Goal: Information Seeking & Learning: Find specific page/section

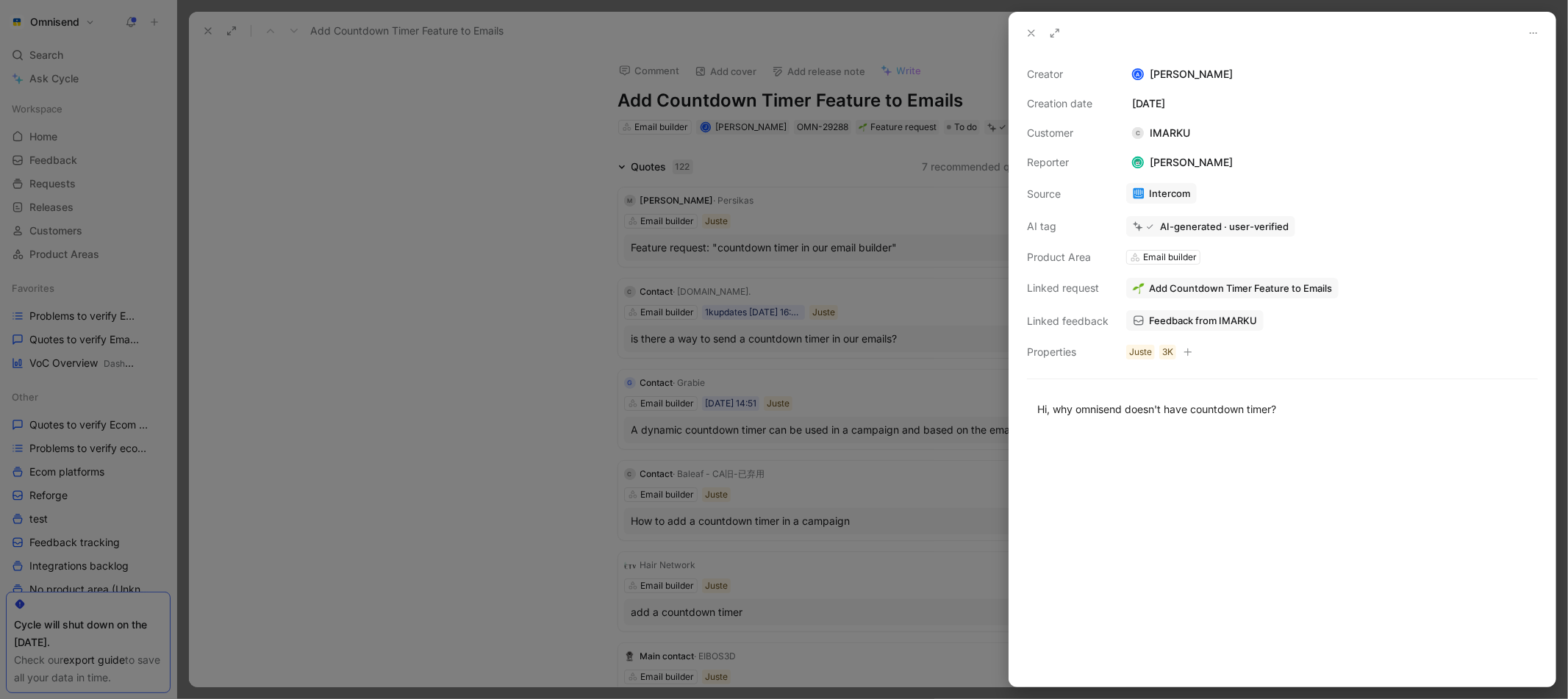
click at [576, 286] on div at bounding box center [784, 349] width 1568 height 699
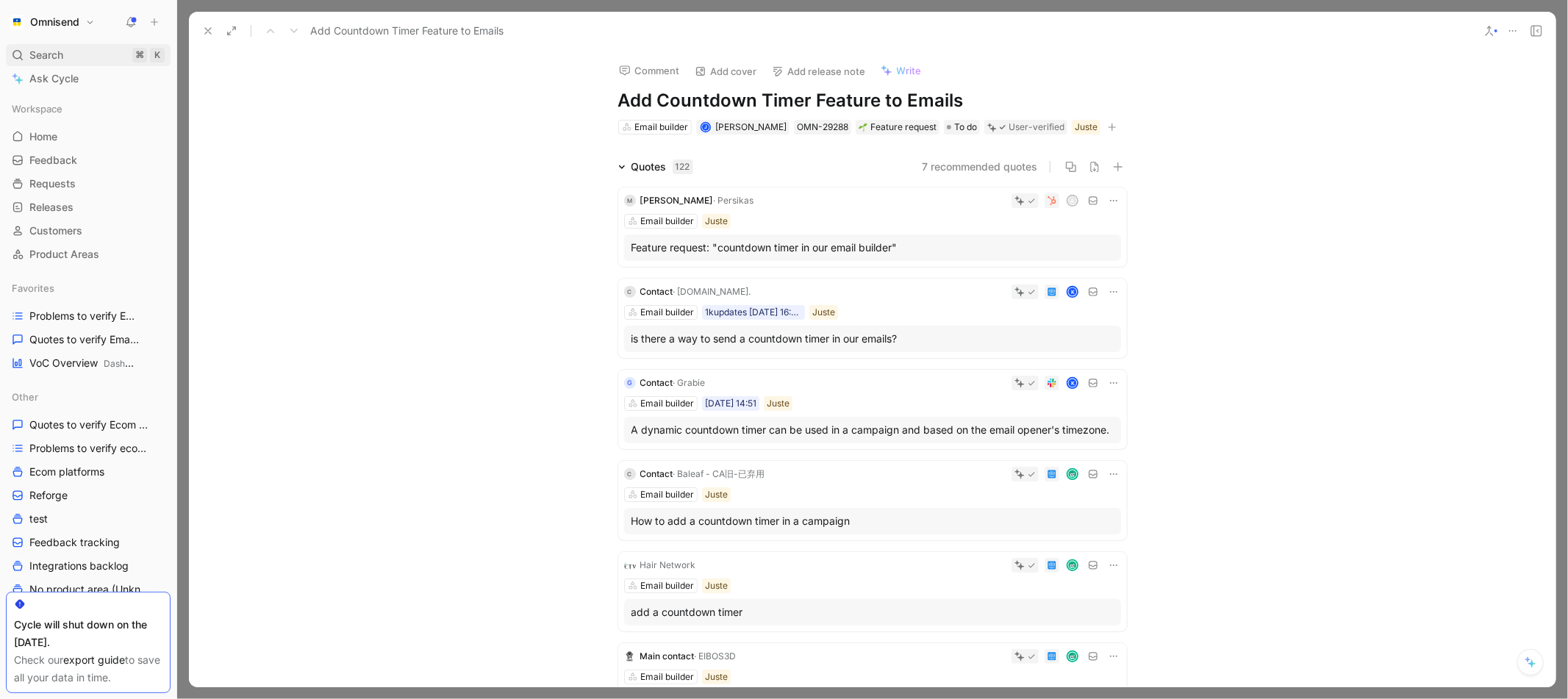
click at [52, 56] on span "Search" at bounding box center [46, 55] width 33 height 18
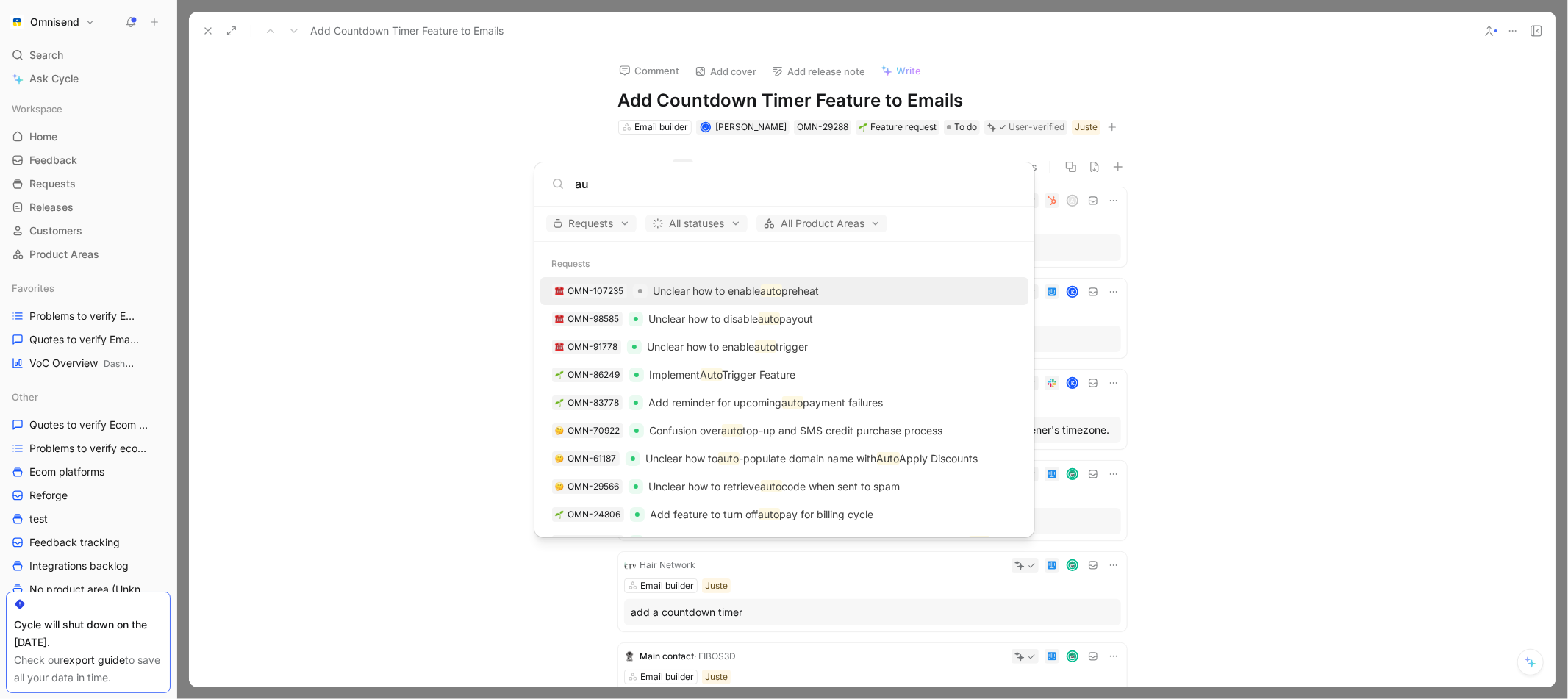
type input "a"
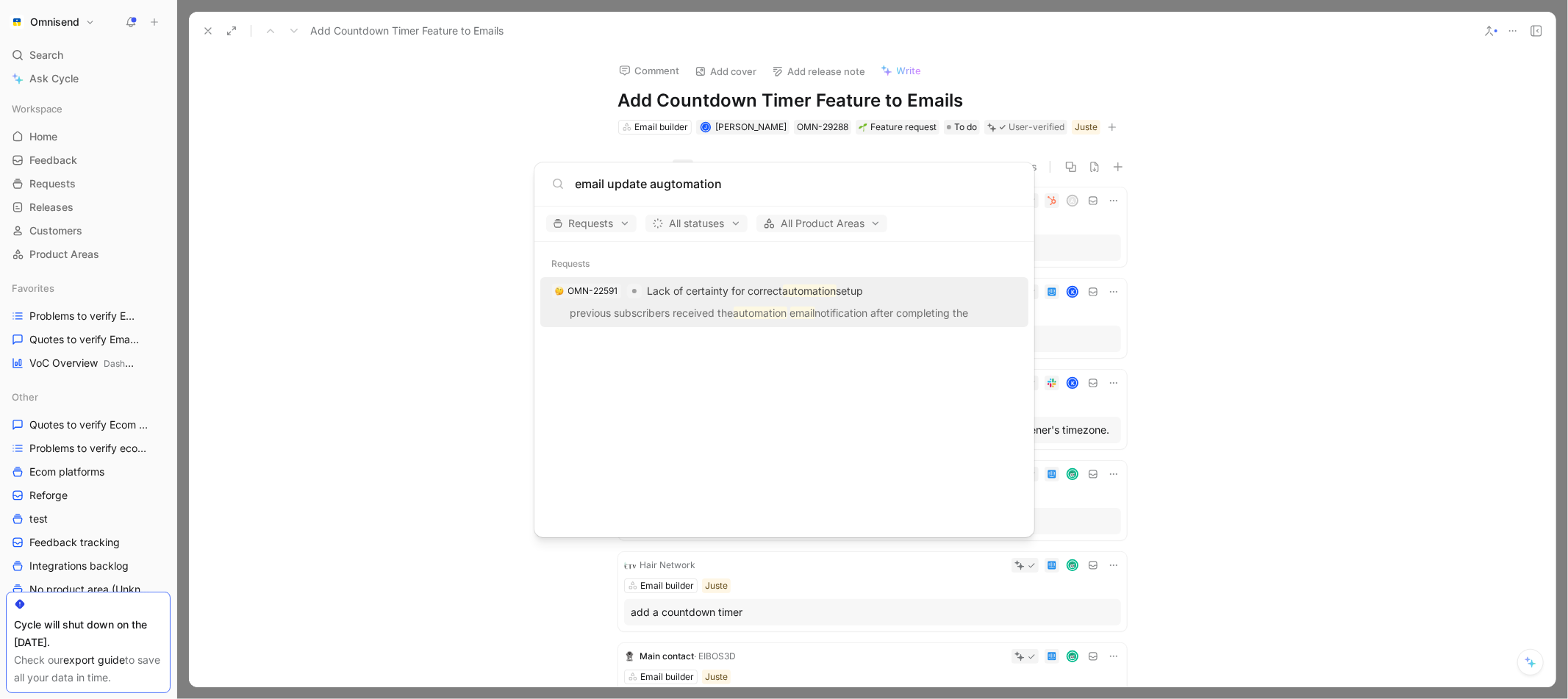
click at [674, 186] on input "email update augtomation" at bounding box center [797, 184] width 441 height 18
type input "email update automation"
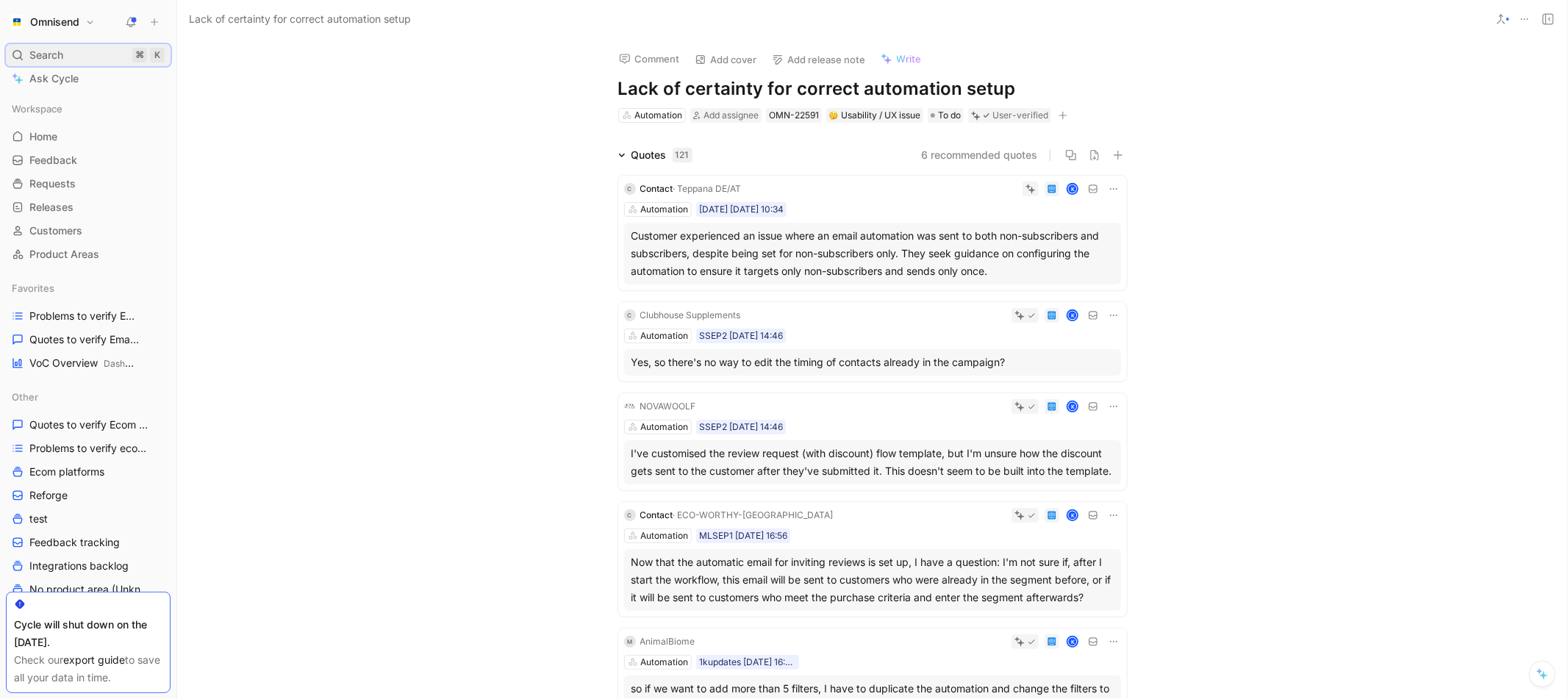
click at [77, 54] on div "Search ⌘ K" at bounding box center [88, 55] width 164 height 22
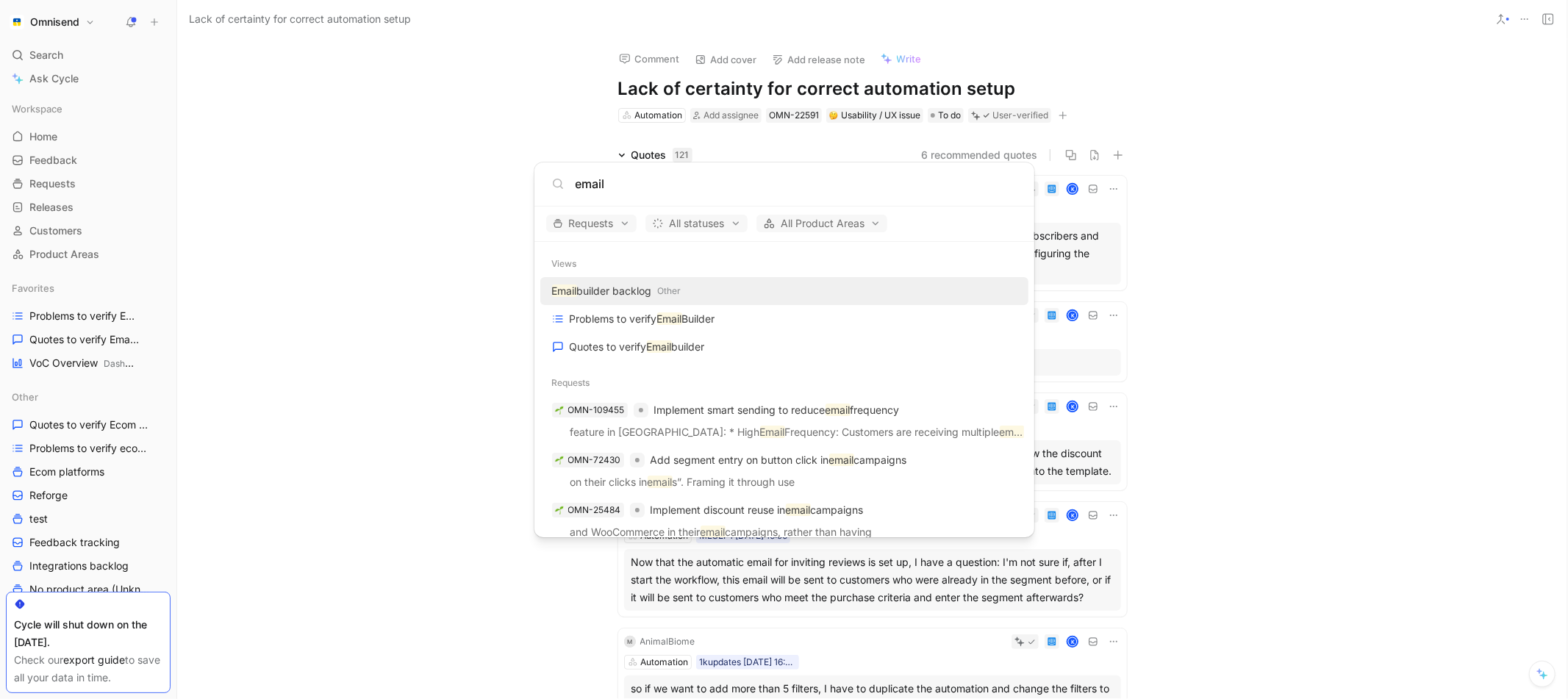
type input "email"
